Goal: Task Accomplishment & Management: Complete application form

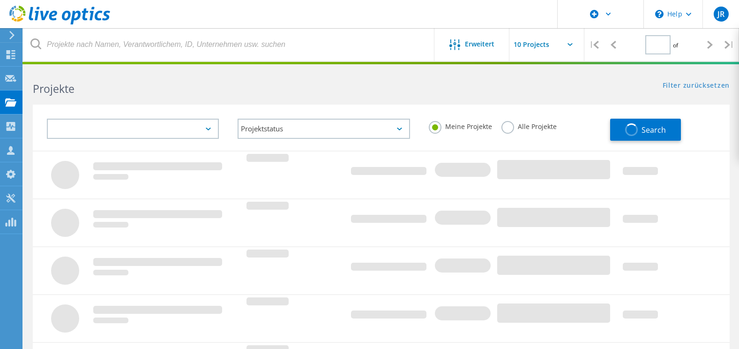
type input "1"
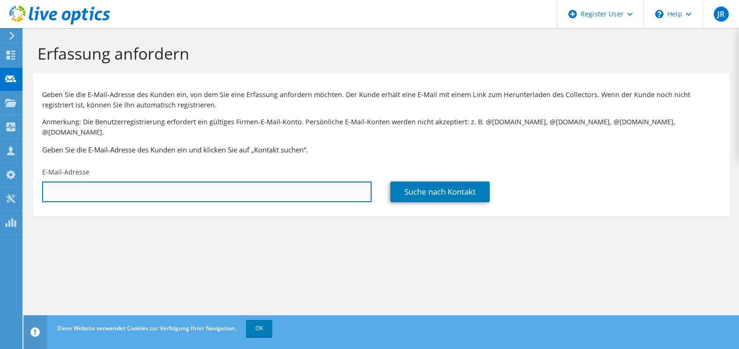
click at [118, 183] on input "text" at bounding box center [206, 191] width 329 height 21
paste input "[EMAIL_ADDRESS][DOMAIN_NAME]"
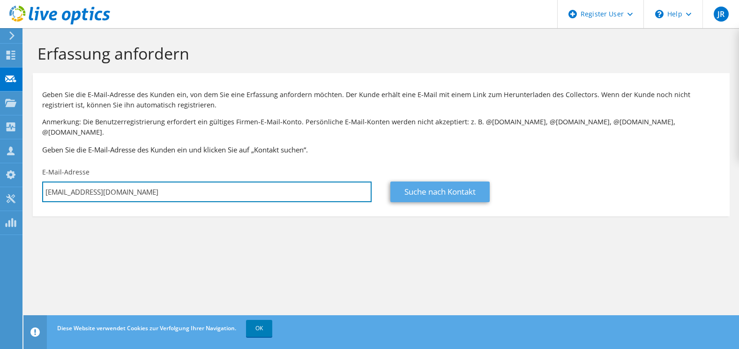
type input "[EMAIL_ADDRESS][DOMAIN_NAME]"
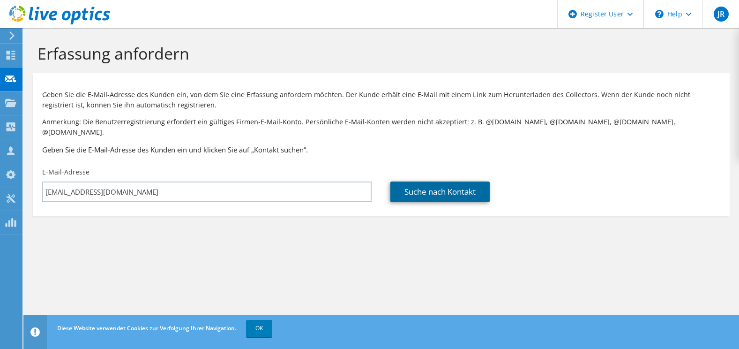
click at [423, 187] on link "Suche nach Kontakt" at bounding box center [439, 191] width 99 height 21
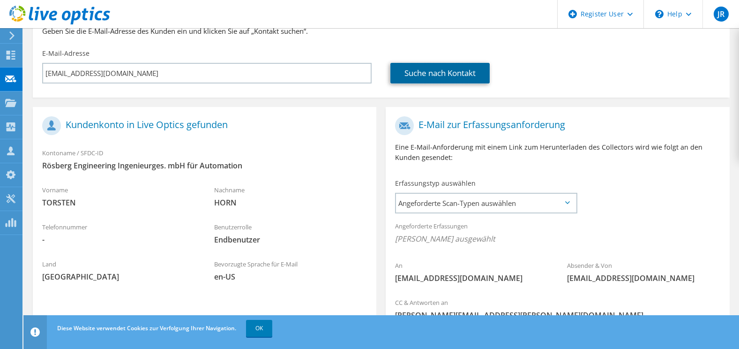
scroll to position [185, 0]
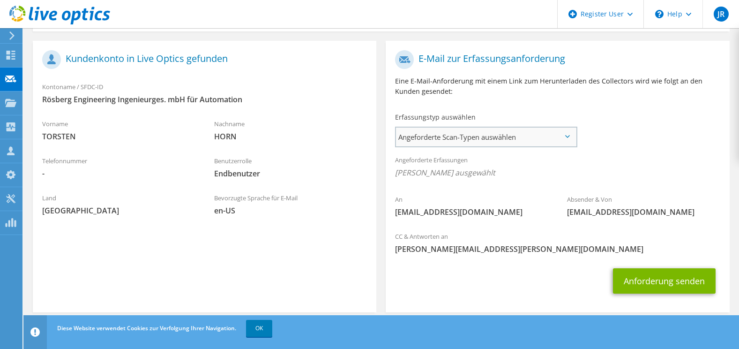
click at [439, 129] on span "Angeforderte Scan-Typen auswählen" at bounding box center [486, 136] width 180 height 19
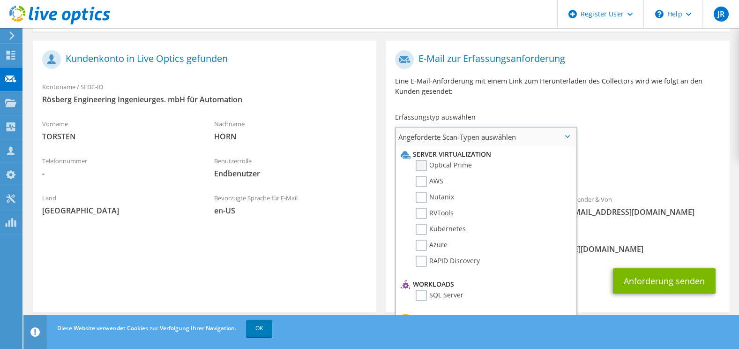
click at [433, 160] on label "Optical Prime" at bounding box center [444, 165] width 56 height 11
click at [0, 0] on input "Optical Prime" at bounding box center [0, 0] width 0 height 0
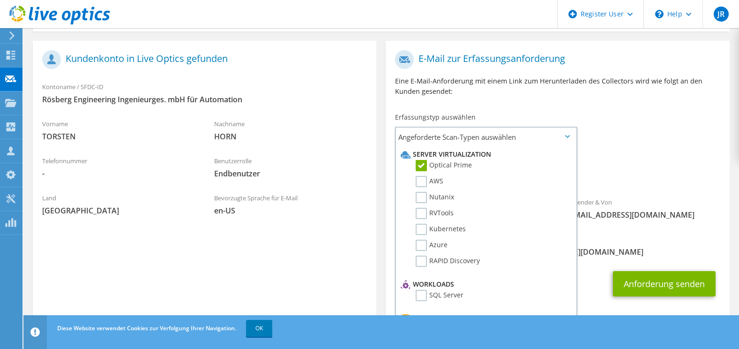
scroll to position [187, 0]
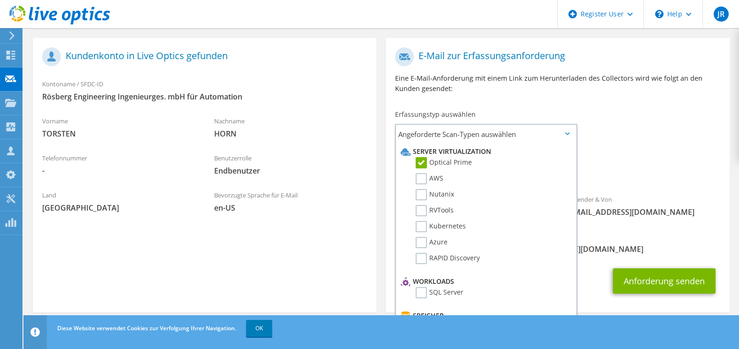
click at [645, 175] on div "Angeforderte Erfassungen [PERSON_NAME] ausgewählt Optical Prime" at bounding box center [557, 168] width 343 height 42
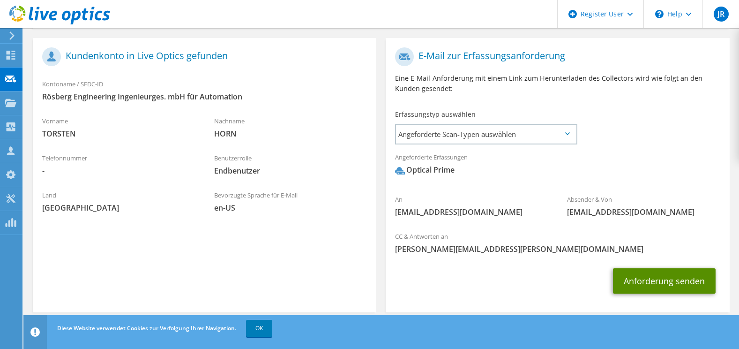
click at [661, 268] on button "Anforderung senden" at bounding box center [664, 280] width 103 height 25
